Goal: Task Accomplishment & Management: Manage account settings

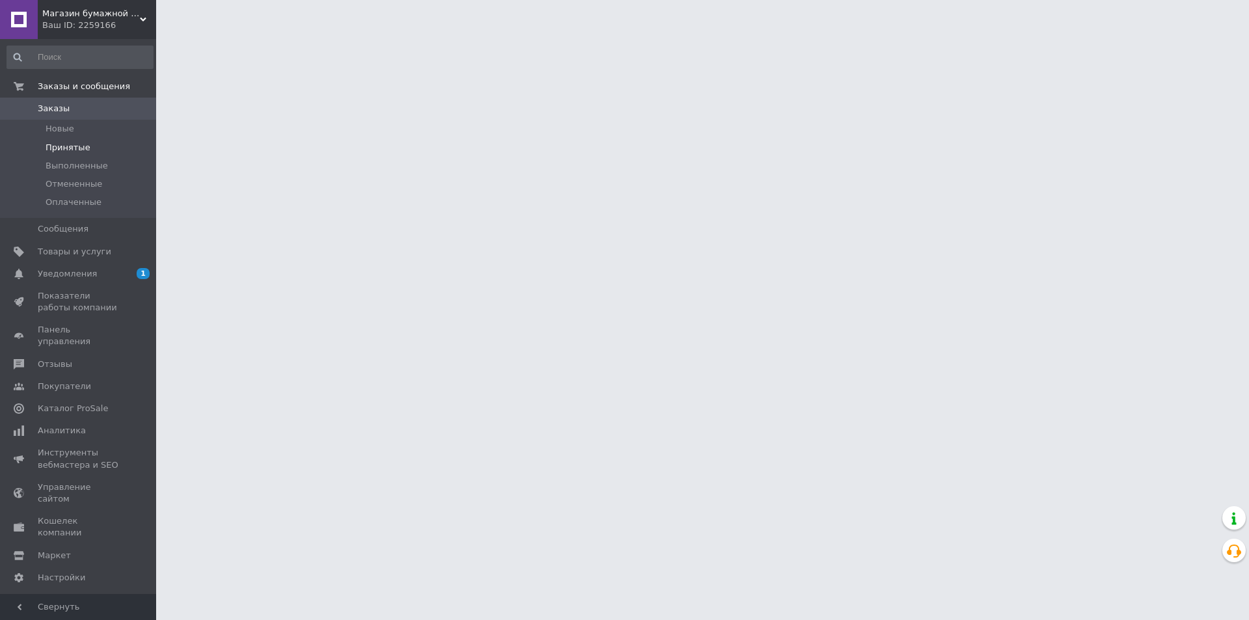
click at [88, 143] on li "Принятые" at bounding box center [80, 148] width 160 height 18
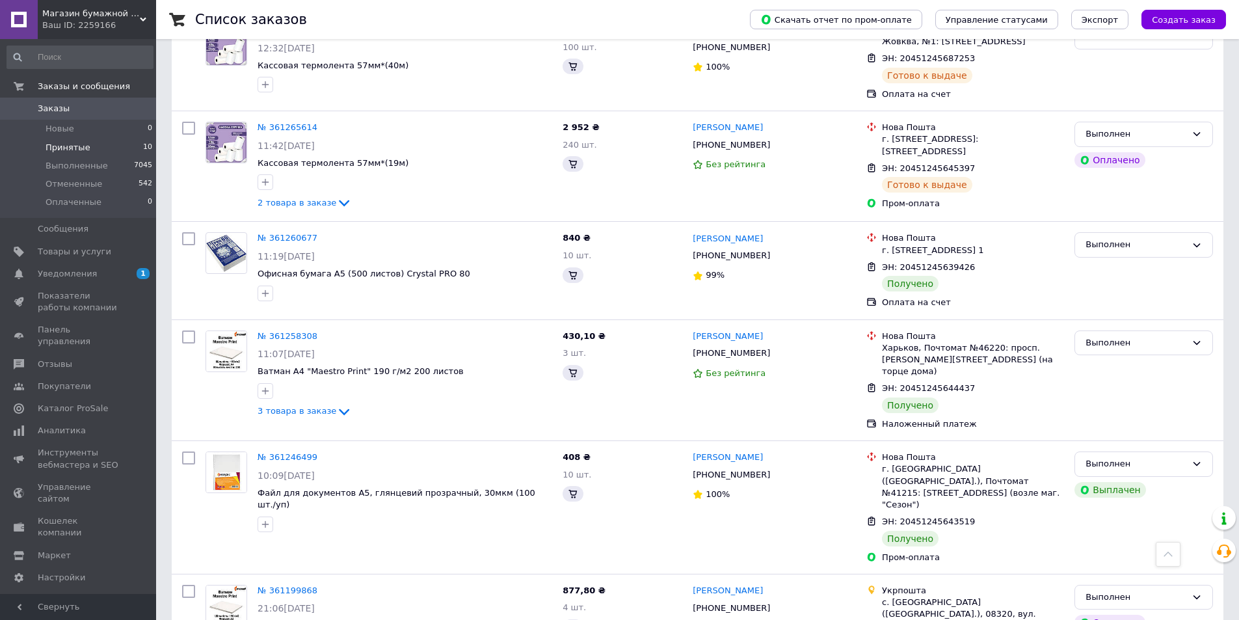
scroll to position [1171, 0]
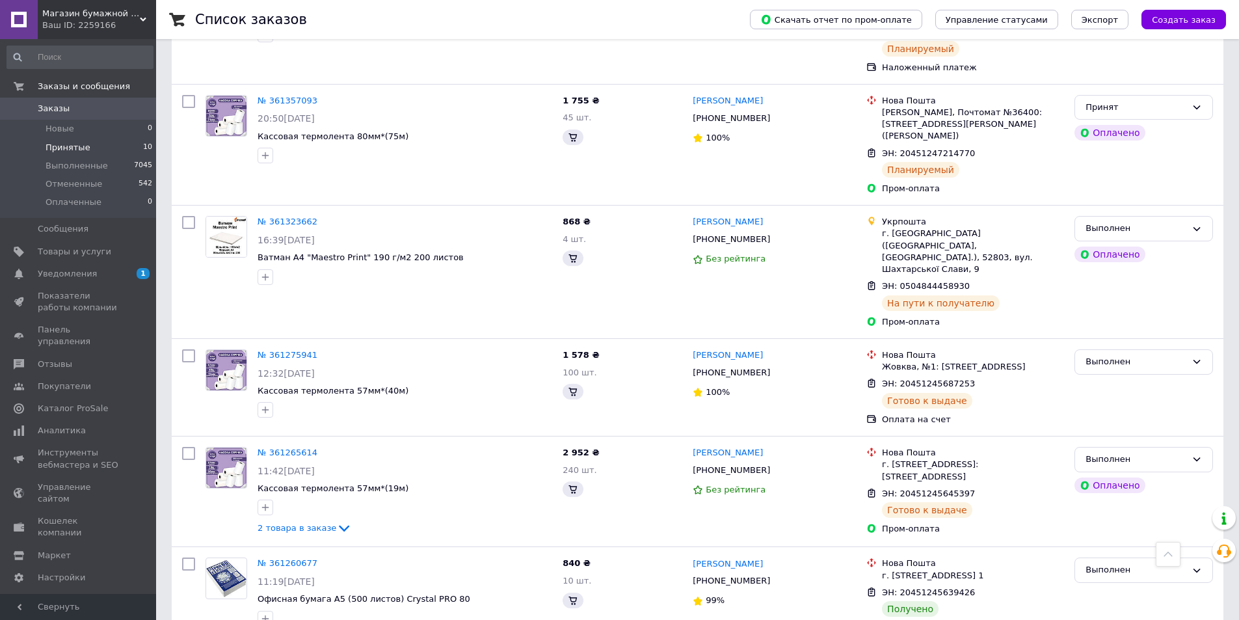
click at [94, 150] on li "Принятые 10" at bounding box center [80, 148] width 160 height 18
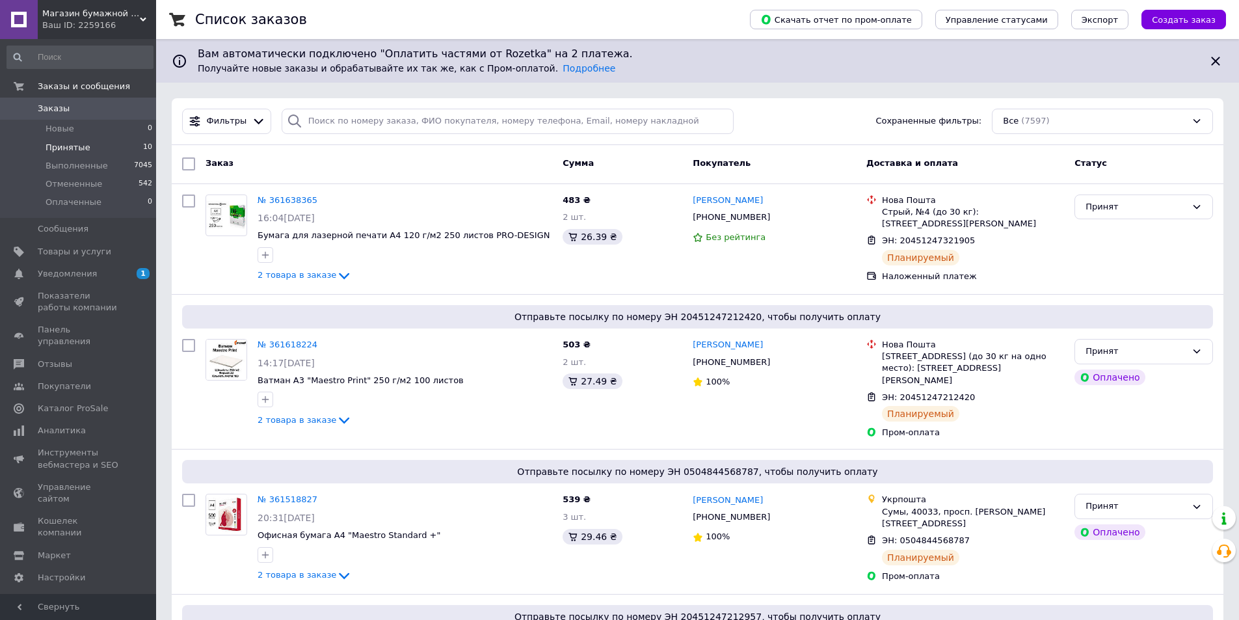
click at [77, 147] on span "Принятые" at bounding box center [68, 148] width 45 height 12
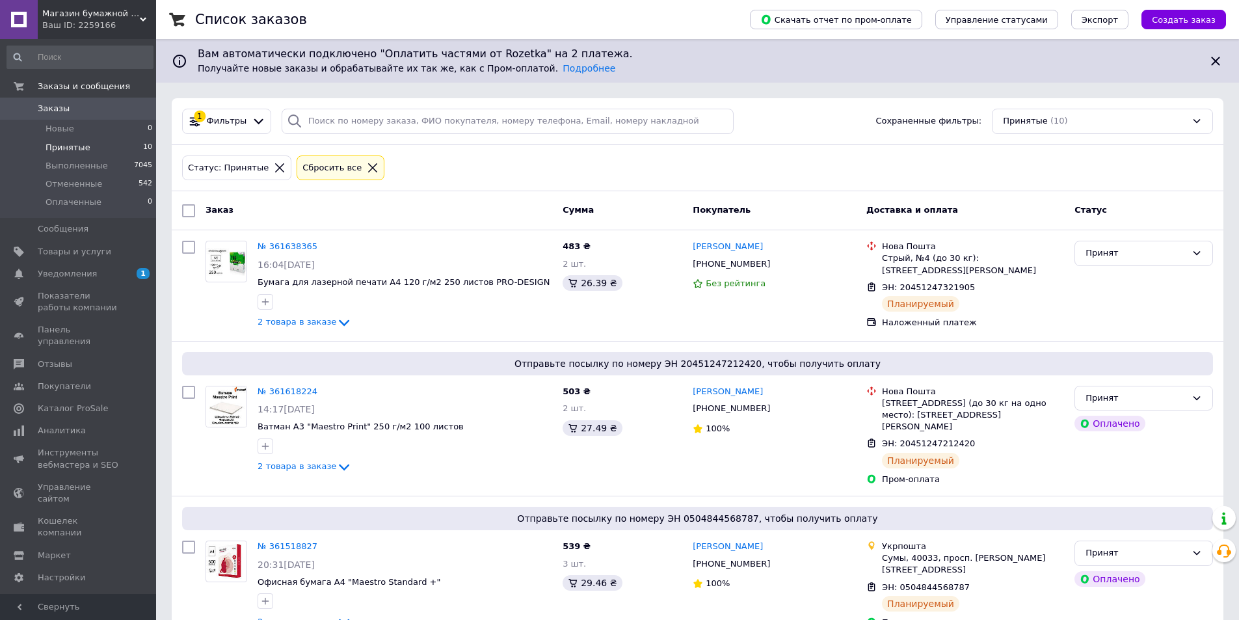
click at [184, 209] on input "checkbox" at bounding box center [188, 210] width 13 height 13
checkbox input "true"
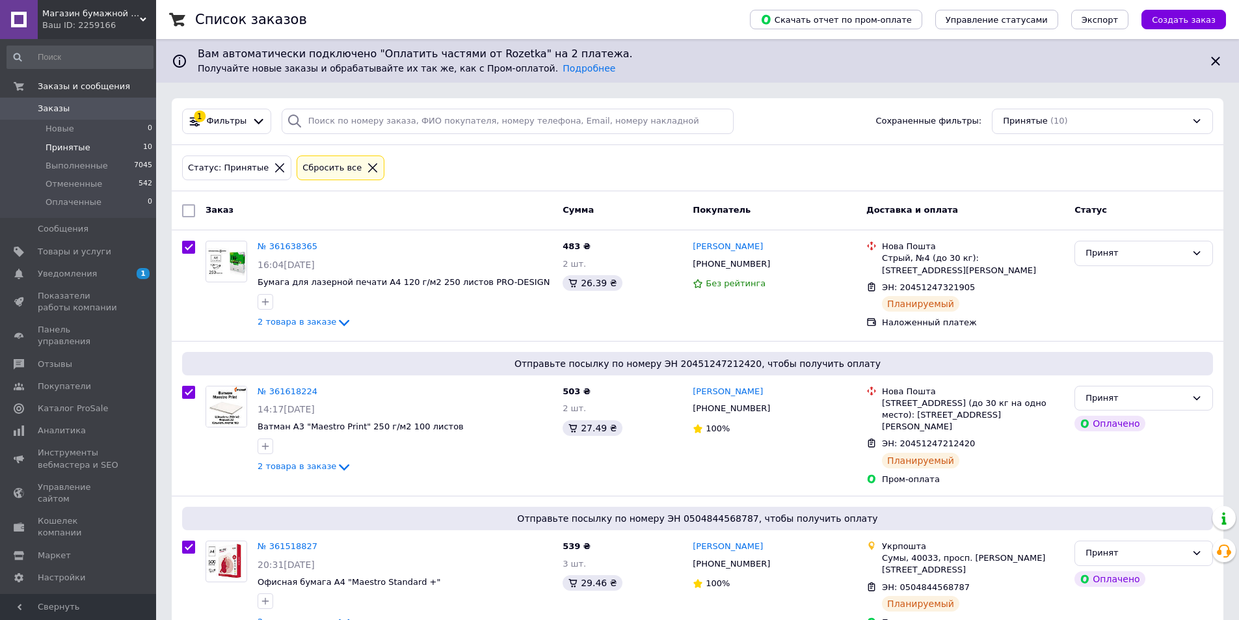
checkbox input "true"
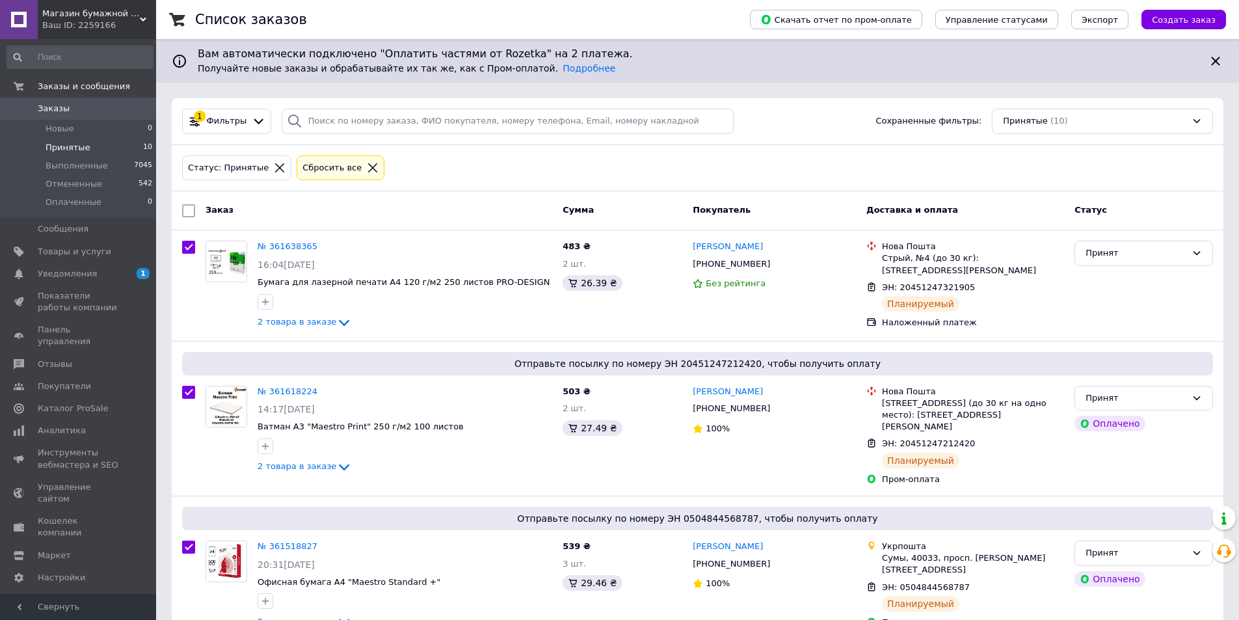
checkbox input "true"
click at [311, 214] on div "Действия для 10 заказов" at bounding box center [261, 210] width 161 height 21
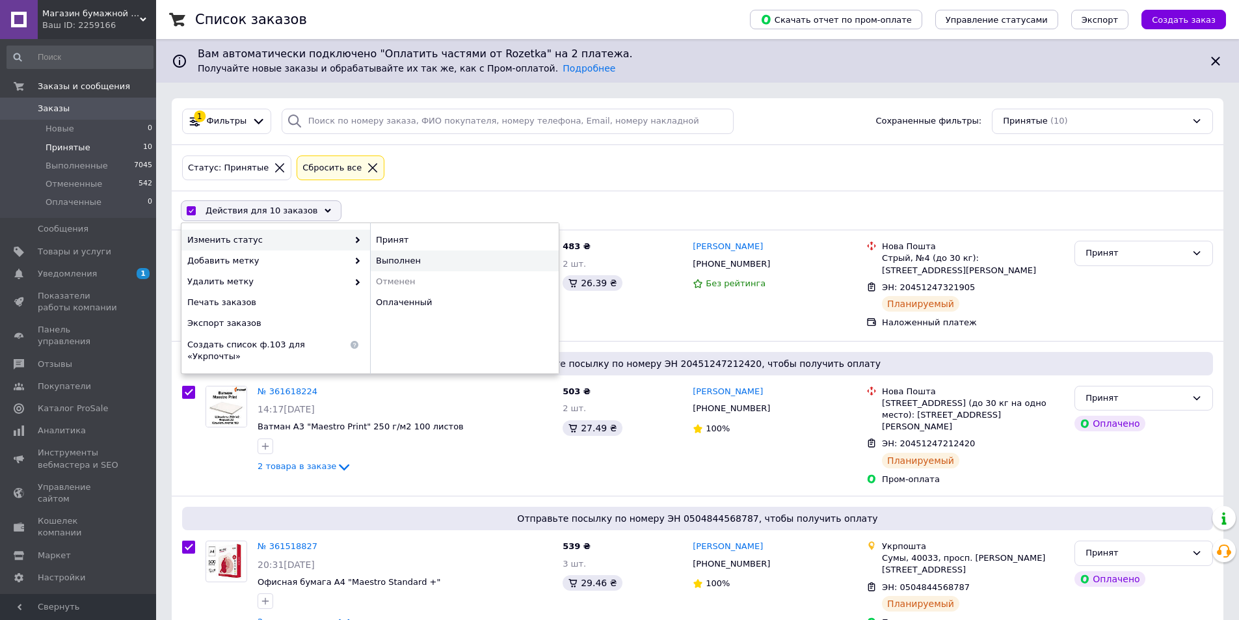
click at [426, 267] on div "Выполнен" at bounding box center [464, 260] width 189 height 21
checkbox input "false"
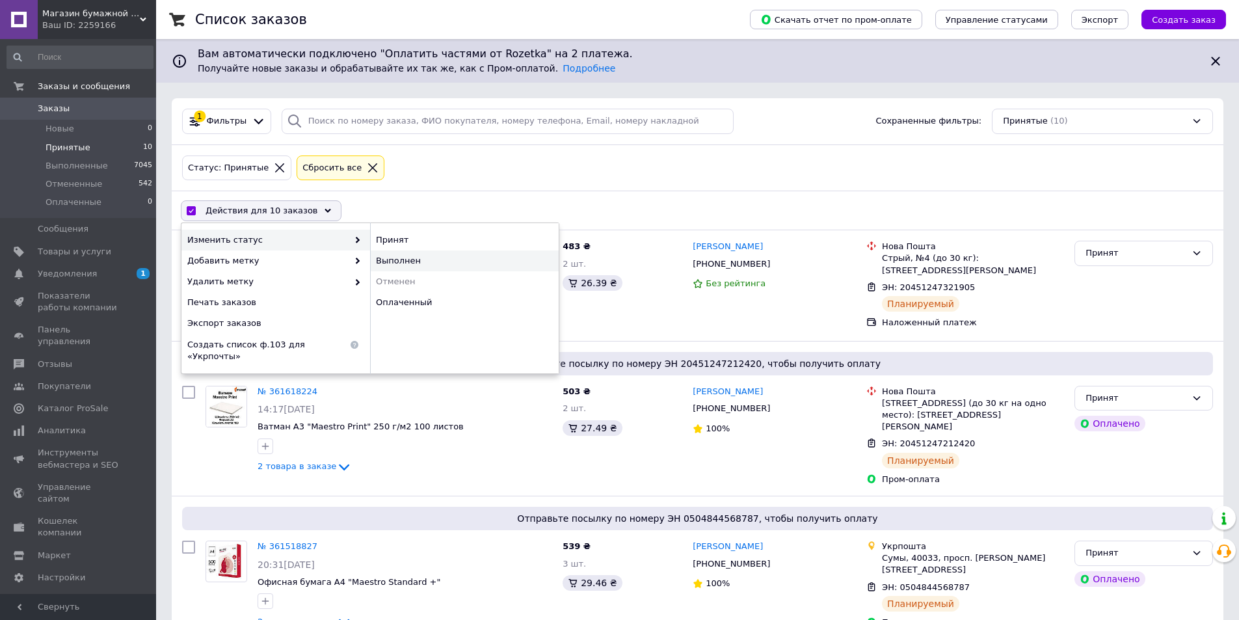
checkbox input "false"
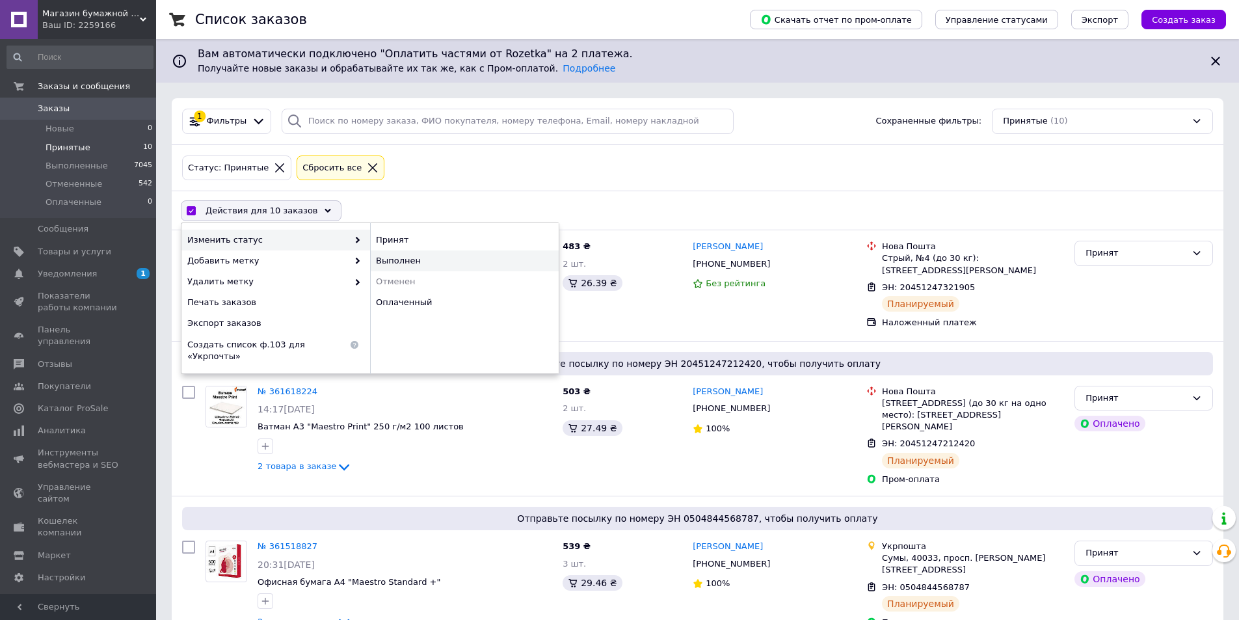
checkbox input "false"
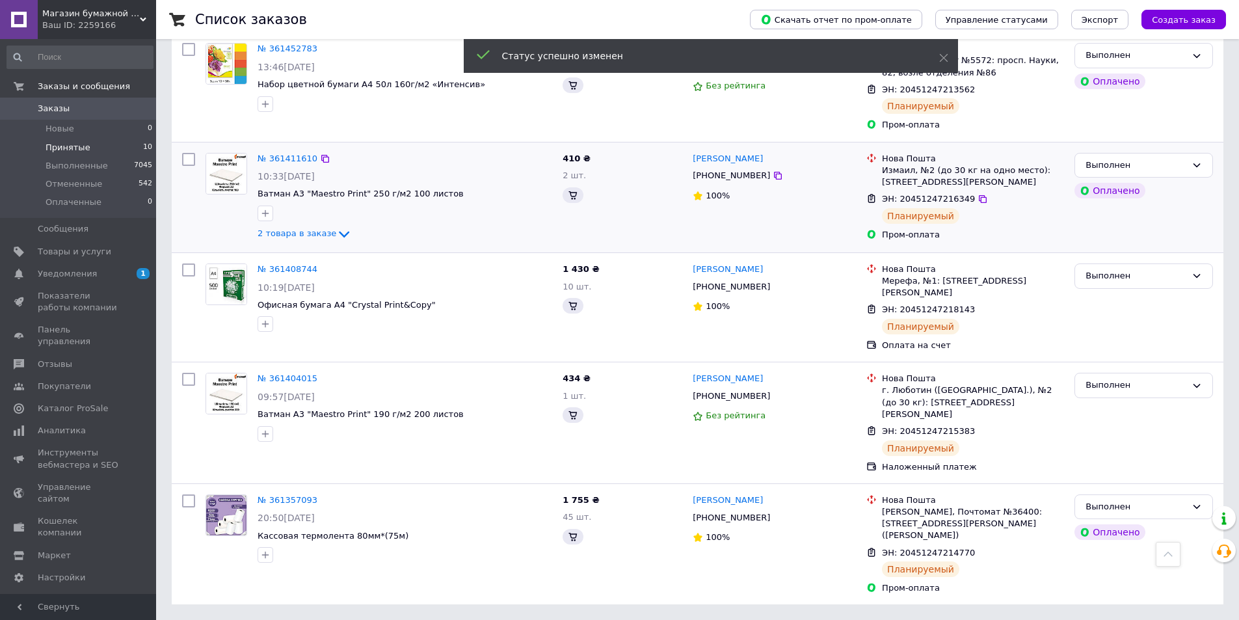
scroll to position [820, 0]
